Goal: Task Accomplishment & Management: Manage account settings

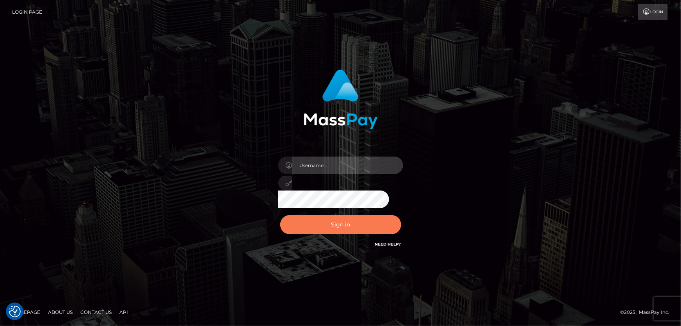
type input "[PERSON_NAME]"
click at [368, 219] on button "Sign in" at bounding box center [340, 224] width 121 height 19
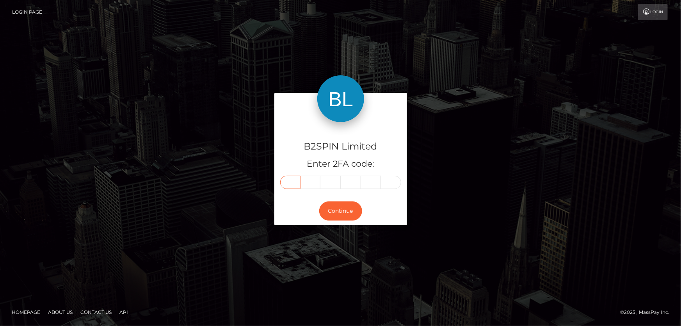
click at [290, 185] on input "text" at bounding box center [290, 182] width 20 height 13
type input "5"
type input "4"
type input "7"
type input "4"
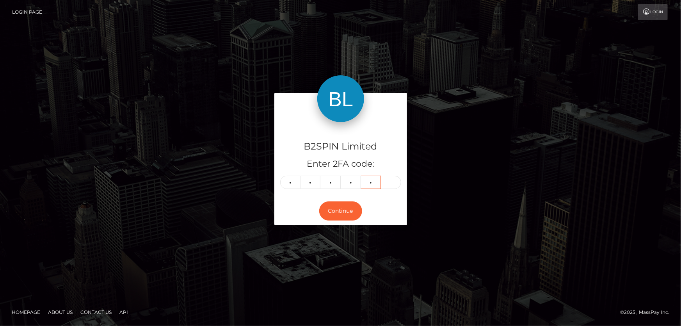
type input "1"
type input "8"
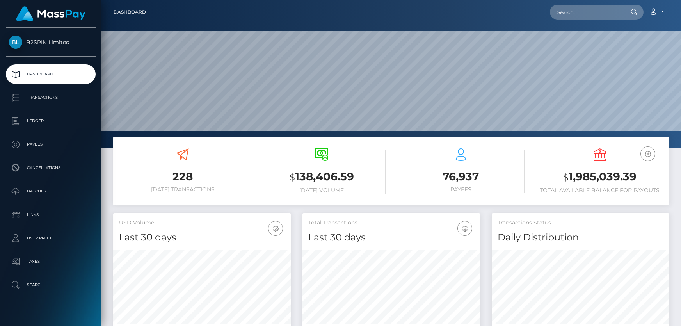
click at [638, 176] on h3 "$ 1,985,039.39" at bounding box center [599, 177] width 127 height 16
